Goal: Task Accomplishment & Management: Use online tool/utility

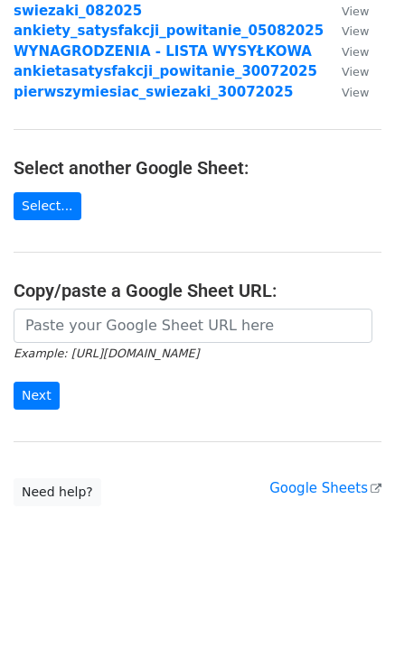
scroll to position [193, 0]
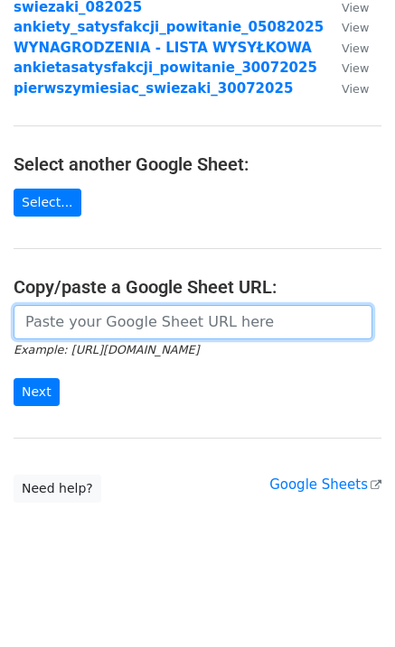
click at [201, 330] on input "url" at bounding box center [193, 322] width 358 height 34
paste input "https://docs.google.com/spreadsheets/d/1XTiNsZYfA_QraaTfIReBRprWfvcEww58GUF-DJ3…"
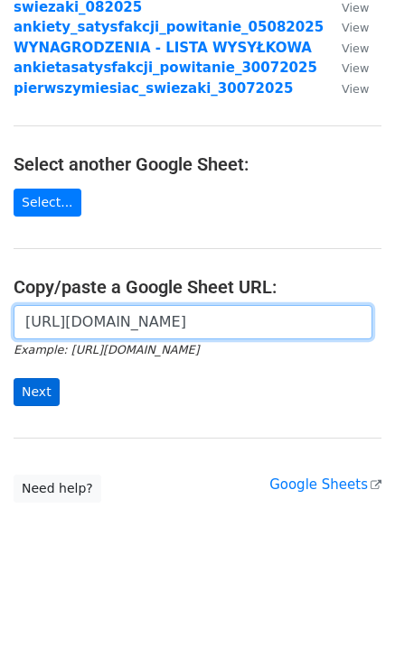
scroll to position [0, 508]
type input "https://docs.google.com/spreadsheets/d/1XTiNsZYfA_QraaTfIReBRprWfvcEww58GUF-DJ3…"
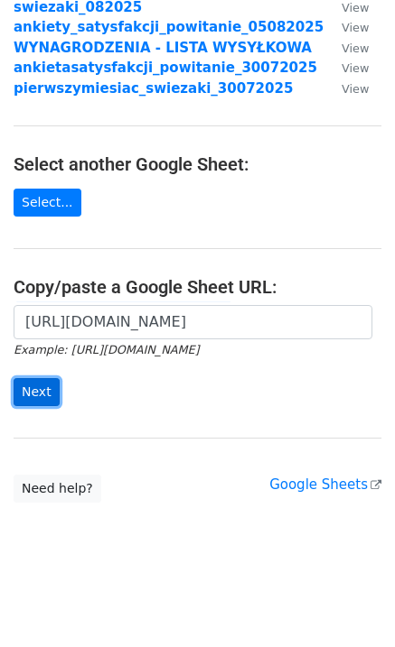
click at [30, 401] on input "Next" at bounding box center [37, 392] width 46 height 28
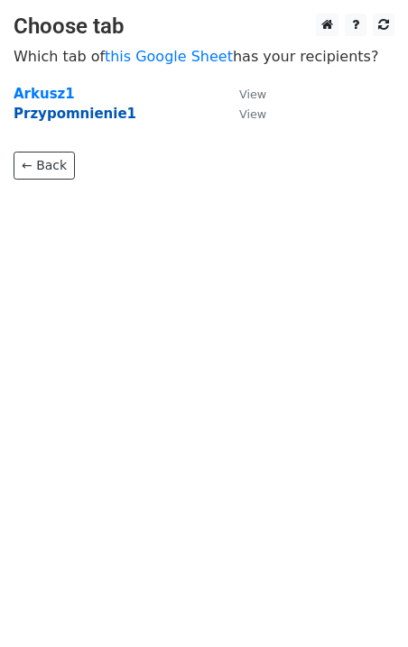
click at [85, 113] on strong "Przypomnienie1" at bounding box center [75, 114] width 123 height 16
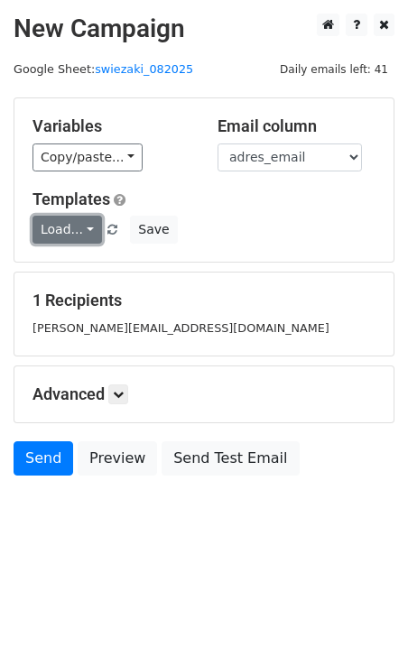
click at [86, 231] on link "Load..." at bounding box center [68, 230] width 70 height 28
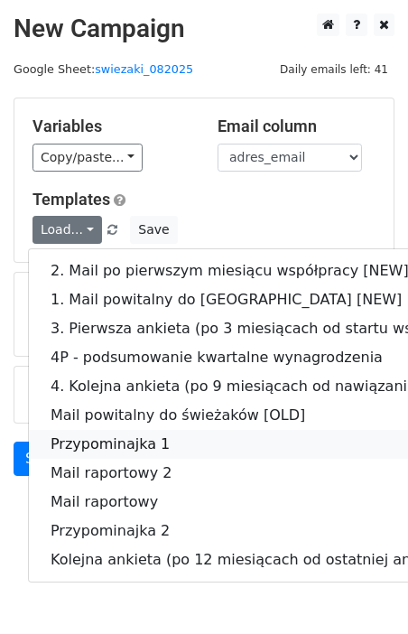
click at [182, 438] on link "Przypominajka 1" at bounding box center [306, 444] width 554 height 29
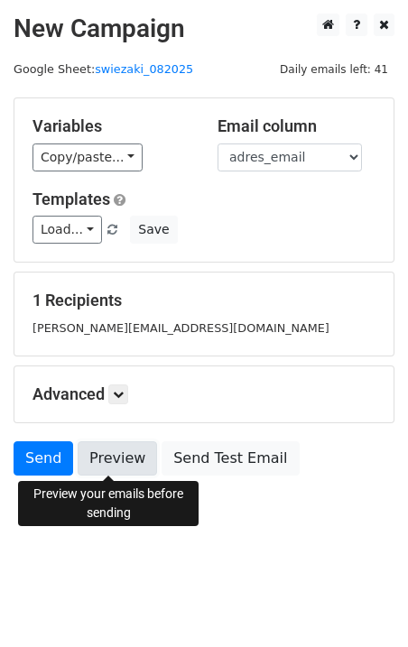
click at [117, 458] on link "Preview" at bounding box center [117, 459] width 79 height 34
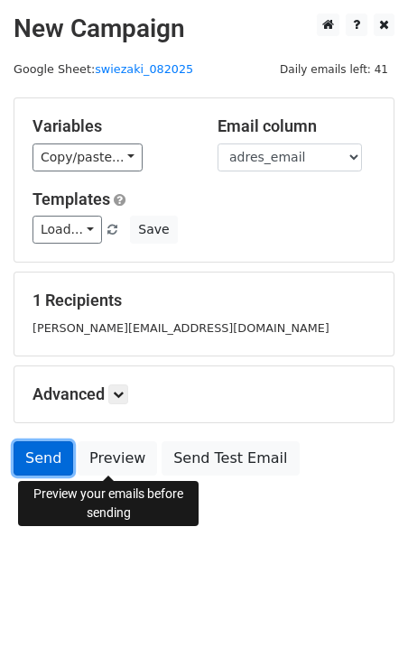
click at [37, 457] on link "Send" at bounding box center [44, 459] width 60 height 34
